Goal: Information Seeking & Learning: Learn about a topic

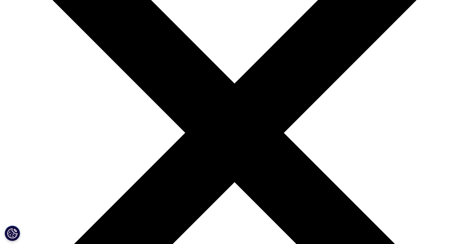
scroll to position [108, 0]
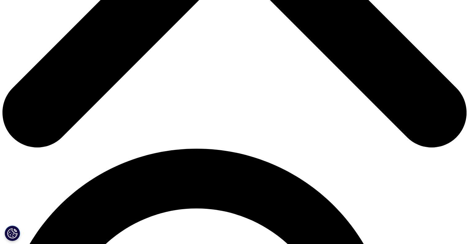
scroll to position [325, 0]
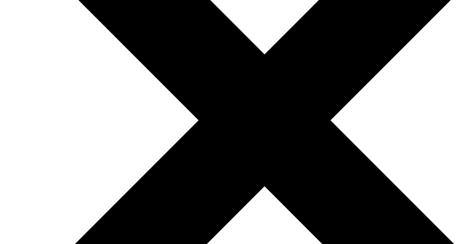
scroll to position [0, 0]
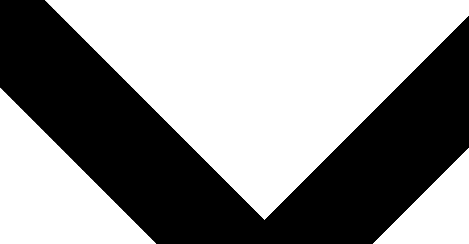
drag, startPoint x: 58, startPoint y: 82, endPoint x: 189, endPoint y: 83, distance: 131.4
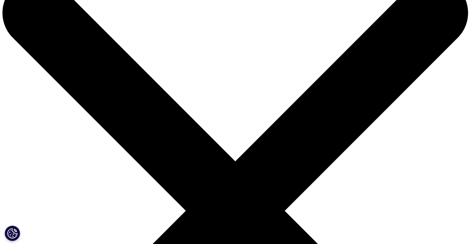
scroll to position [31, 0]
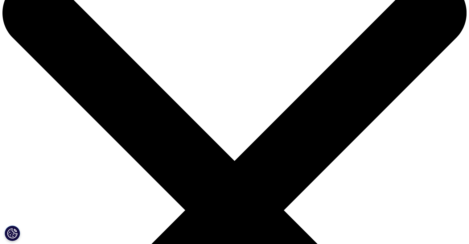
copy div "Biopharma M&"
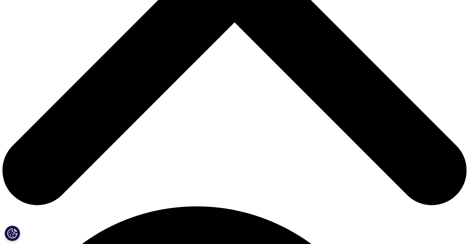
scroll to position [269, 0]
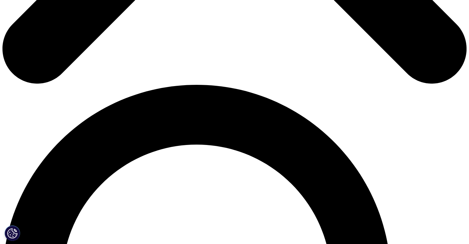
scroll to position [389, 0]
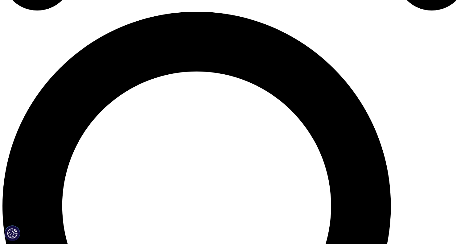
scroll to position [463, 0]
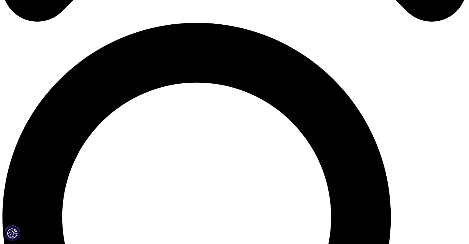
scroll to position [451, 0]
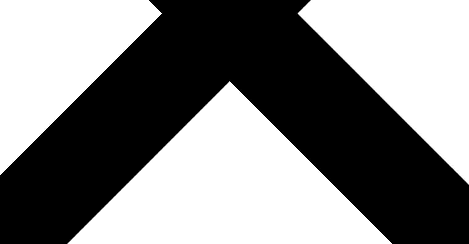
scroll to position [193, 0]
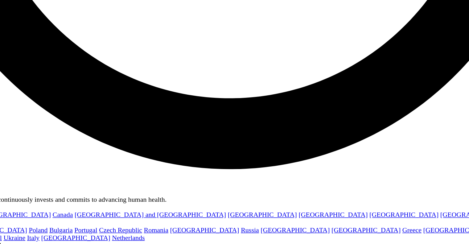
scroll to position [1189, 0]
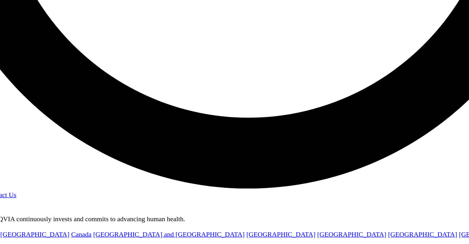
scroll to position [1210, 0]
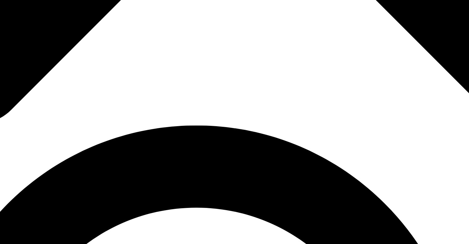
scroll to position [281, 0]
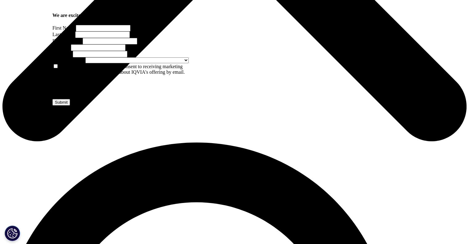
scroll to position [320, 364]
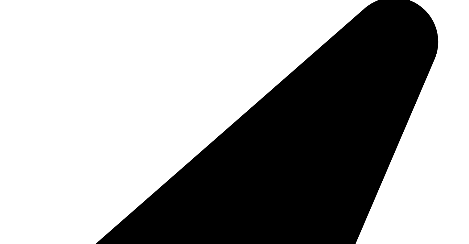
scroll to position [1461, 0]
